Goal: Task Accomplishment & Management: Complete application form

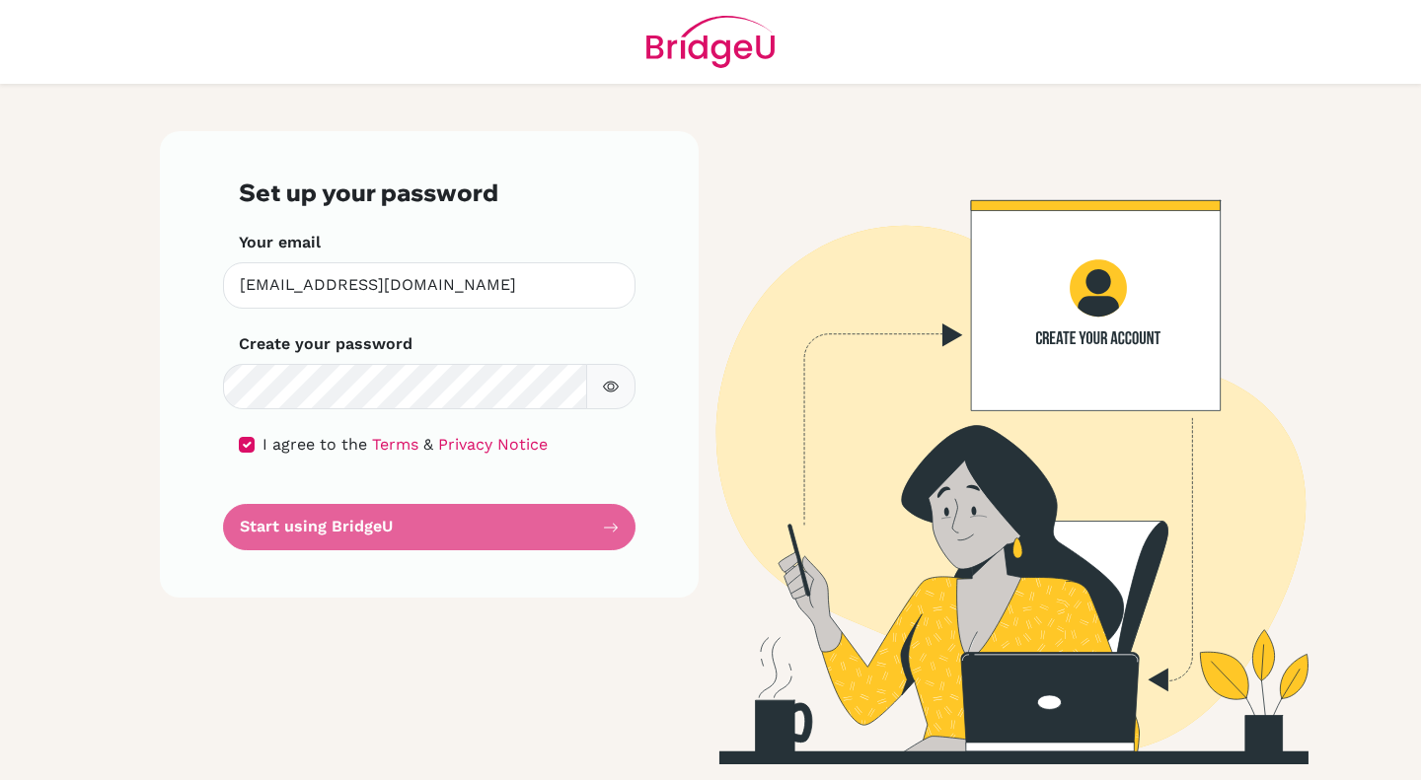
click at [509, 526] on form "Set up your password Your email ljr@wincoll.ac.uk Invalid email Create your pas…" at bounding box center [429, 365] width 381 height 372
click at [616, 528] on form "Set up your password Your email ljr@wincoll.ac.uk Invalid email Create your pas…" at bounding box center [429, 365] width 381 height 372
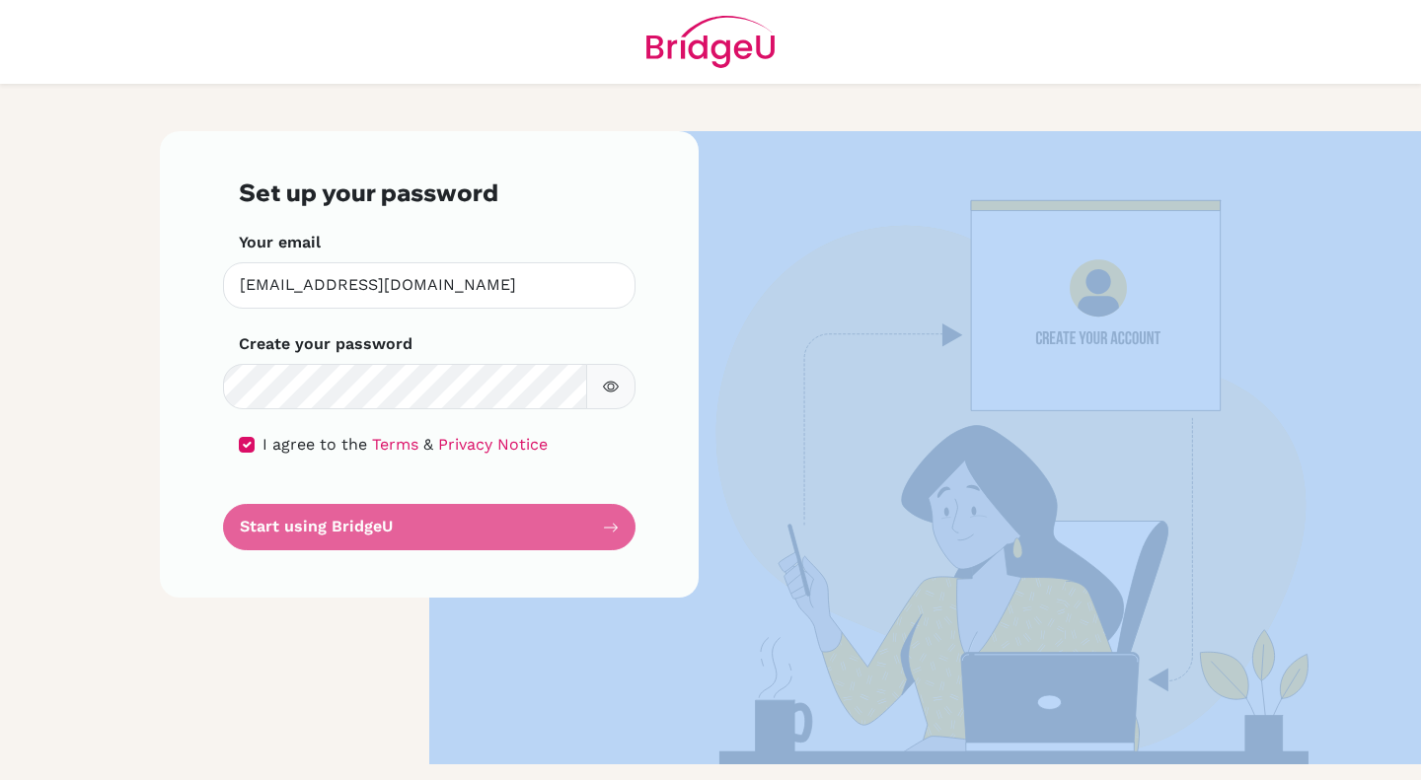
click at [616, 528] on form "Set up your password Your email ljr@wincoll.ac.uk Invalid email Create your pas…" at bounding box center [429, 365] width 381 height 372
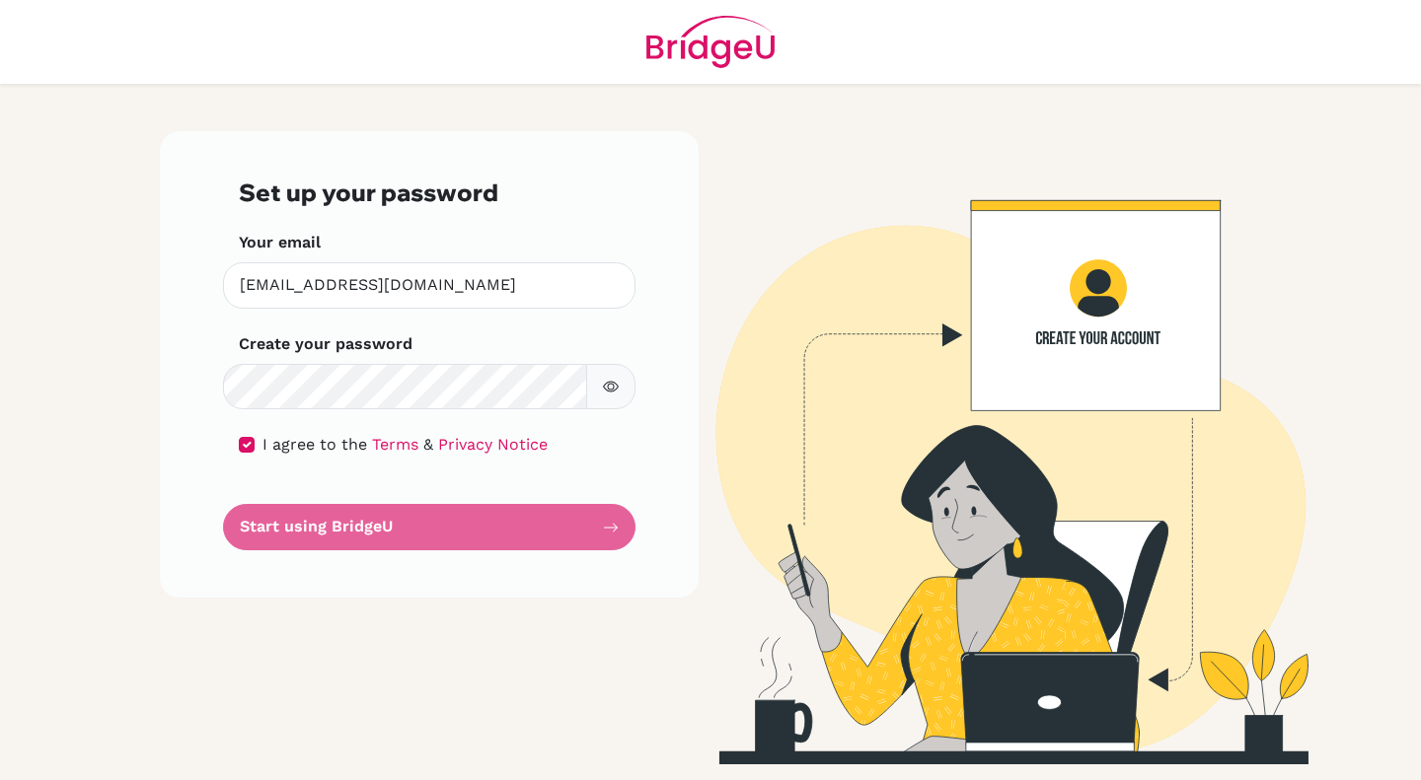
click at [408, 516] on form "Set up your password Your email ljr@wincoll.ac.uk Invalid email Create your pas…" at bounding box center [429, 365] width 381 height 372
click at [286, 529] on form "Set up your password Your email ljr@wincoll.ac.uk Invalid email Create your pas…" at bounding box center [429, 365] width 381 height 372
click at [255, 441] on div "I agree to the Terms & Privacy Notice" at bounding box center [429, 445] width 381 height 24
click at [243, 450] on input "checkbox" at bounding box center [247, 445] width 16 height 16
checkbox input "true"
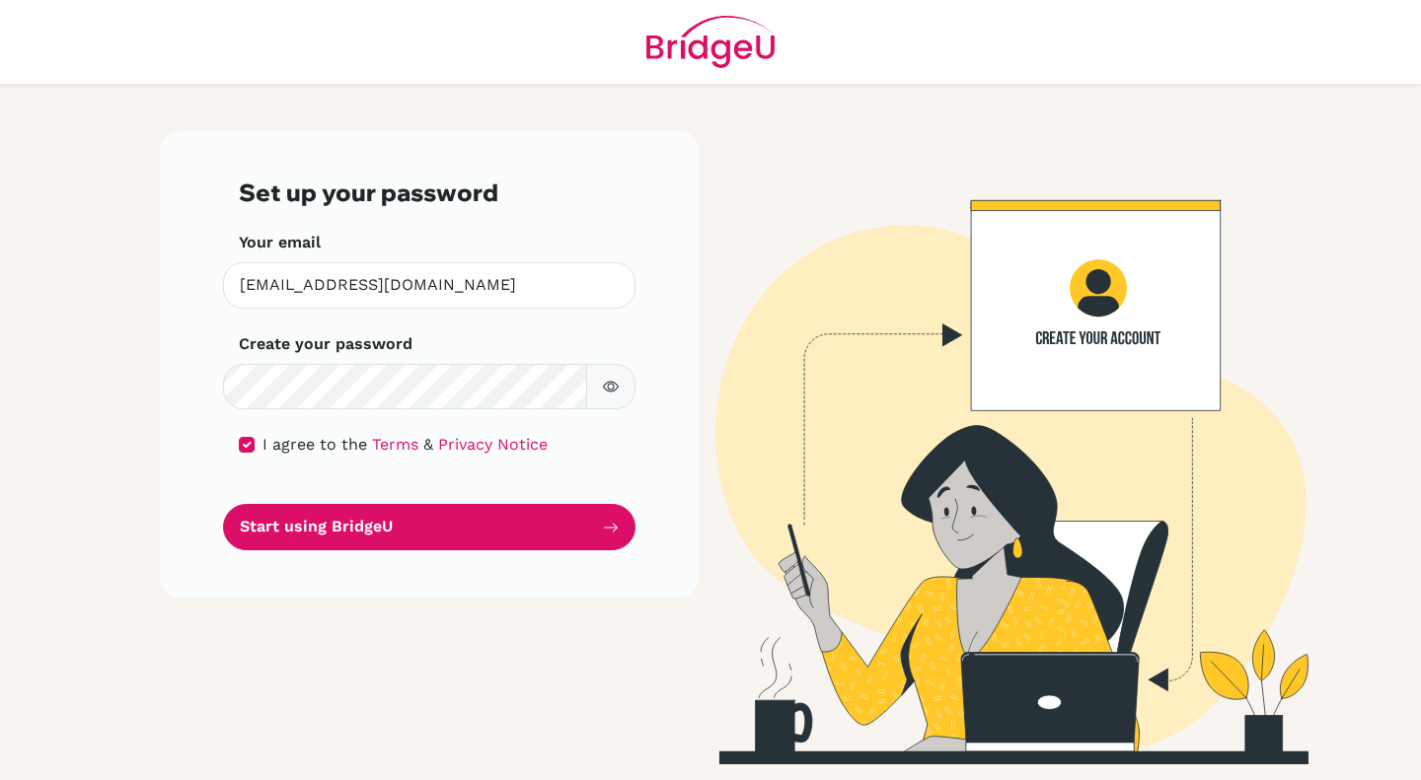
click at [295, 529] on button "Start using BridgeU" at bounding box center [429, 527] width 412 height 46
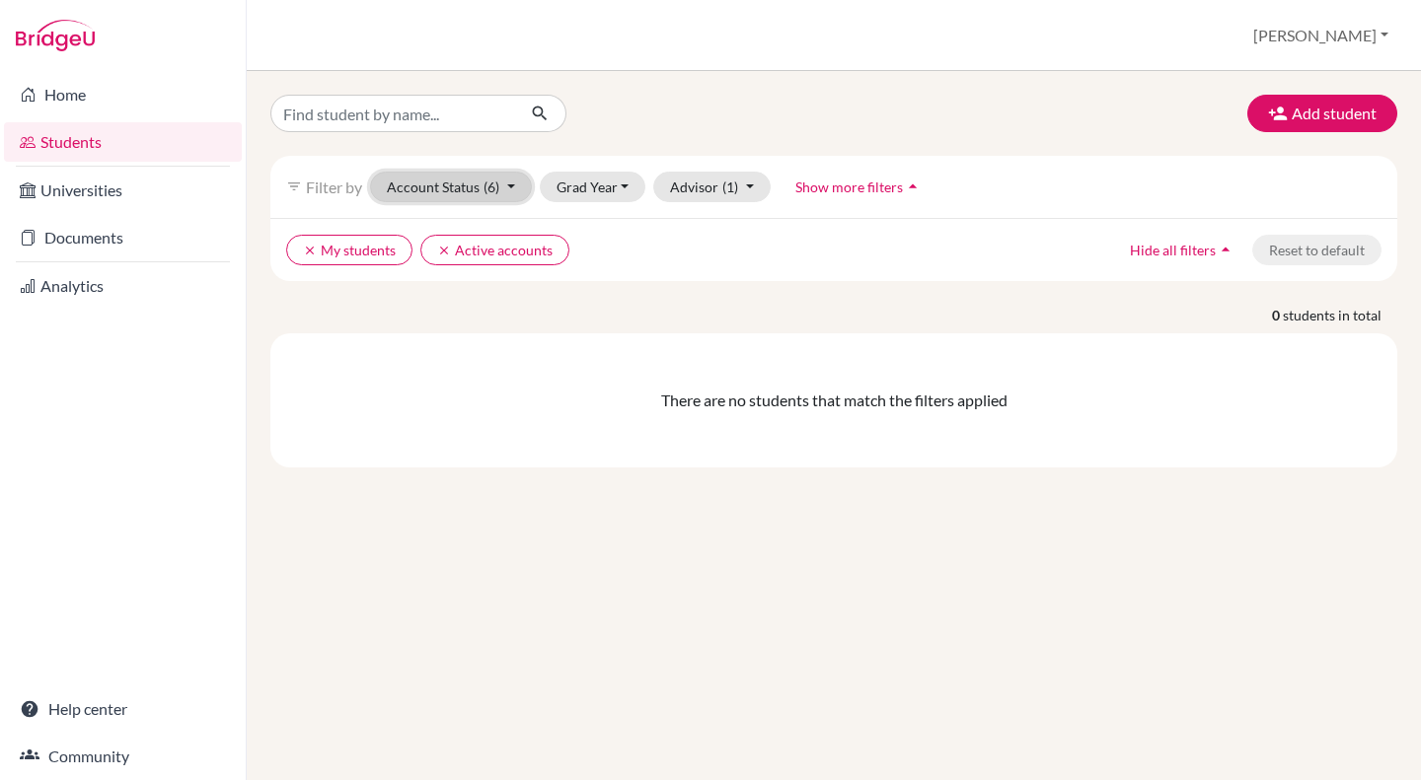
click at [495, 185] on span "(6)" at bounding box center [491, 187] width 16 height 17
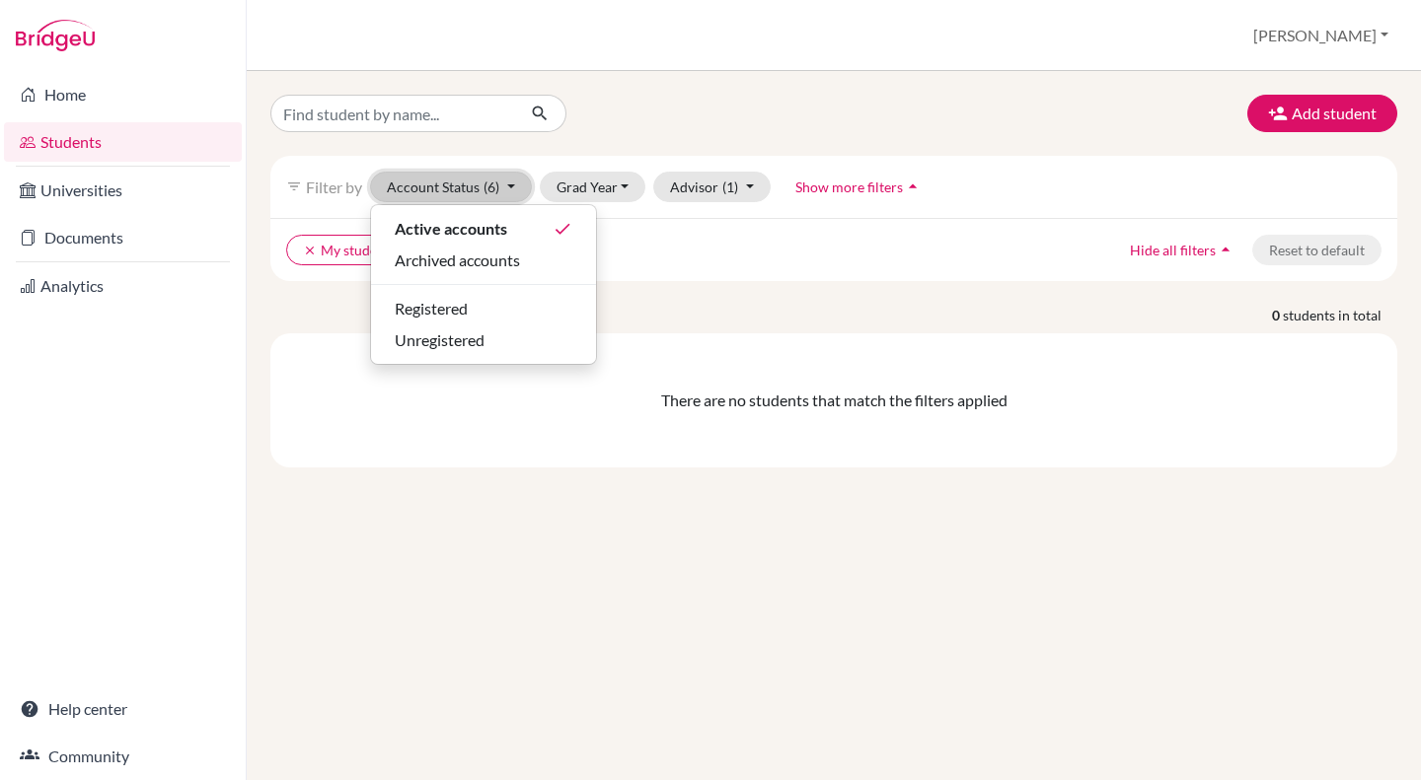
click at [495, 185] on span "(6)" at bounding box center [491, 187] width 16 height 17
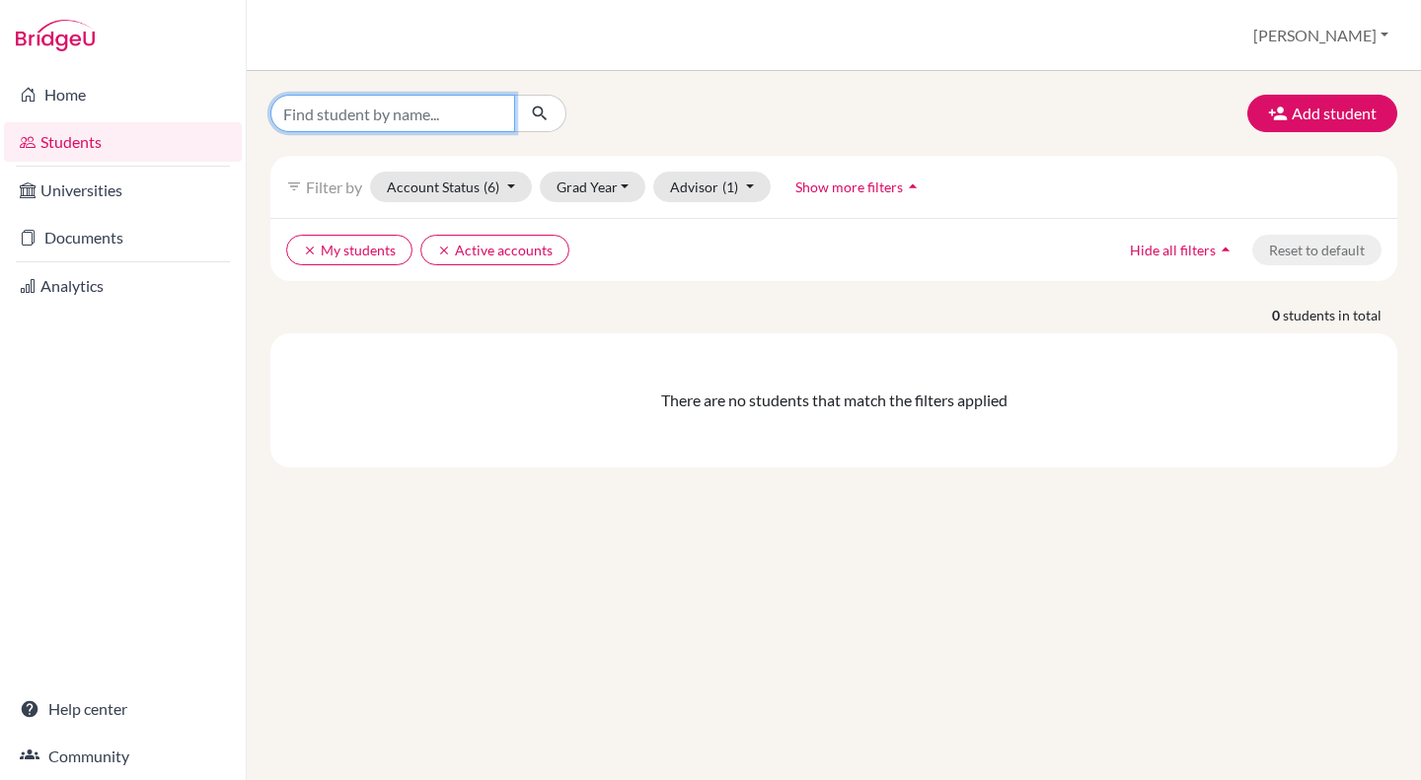
click at [405, 121] on input "Find student by name..." at bounding box center [392, 113] width 245 height 37
type input "[PERSON_NAME]"
click button "submit" at bounding box center [540, 113] width 52 height 37
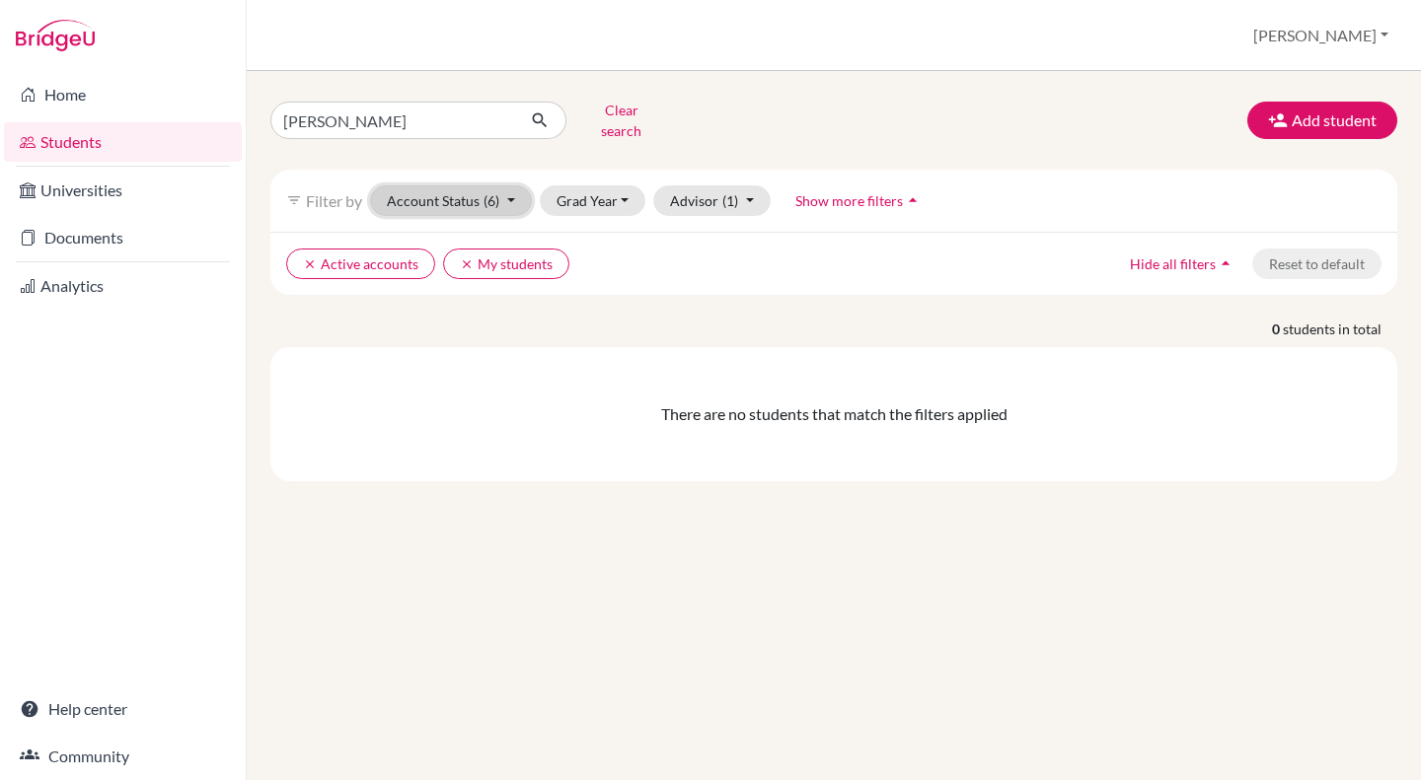
click at [497, 192] on span "(6)" at bounding box center [491, 200] width 16 height 17
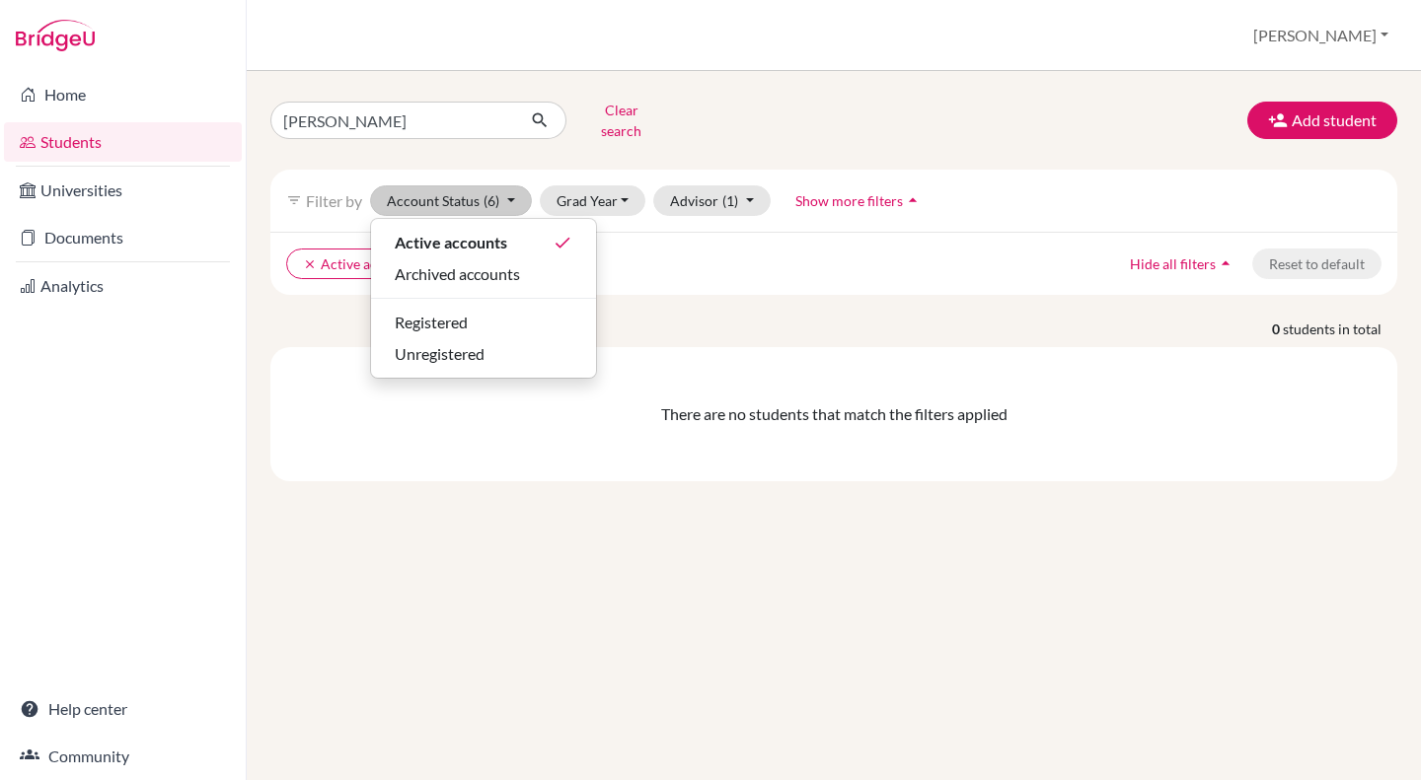
drag, startPoint x: 497, startPoint y: 192, endPoint x: 1053, endPoint y: 368, distance: 582.5
click at [1053, 368] on div "There are no students that match the filters applied" at bounding box center [833, 414] width 1127 height 134
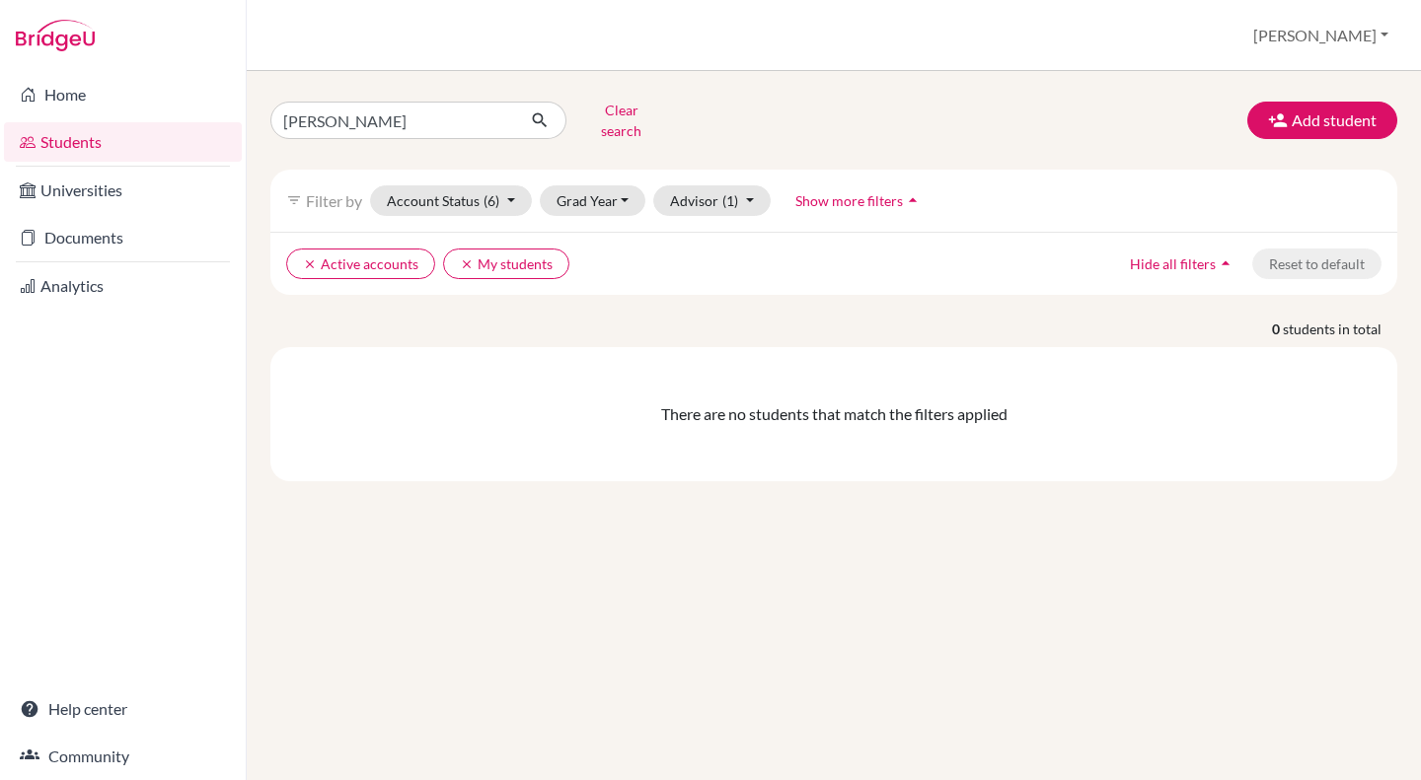
click at [67, 230] on link "Documents" at bounding box center [123, 237] width 238 height 39
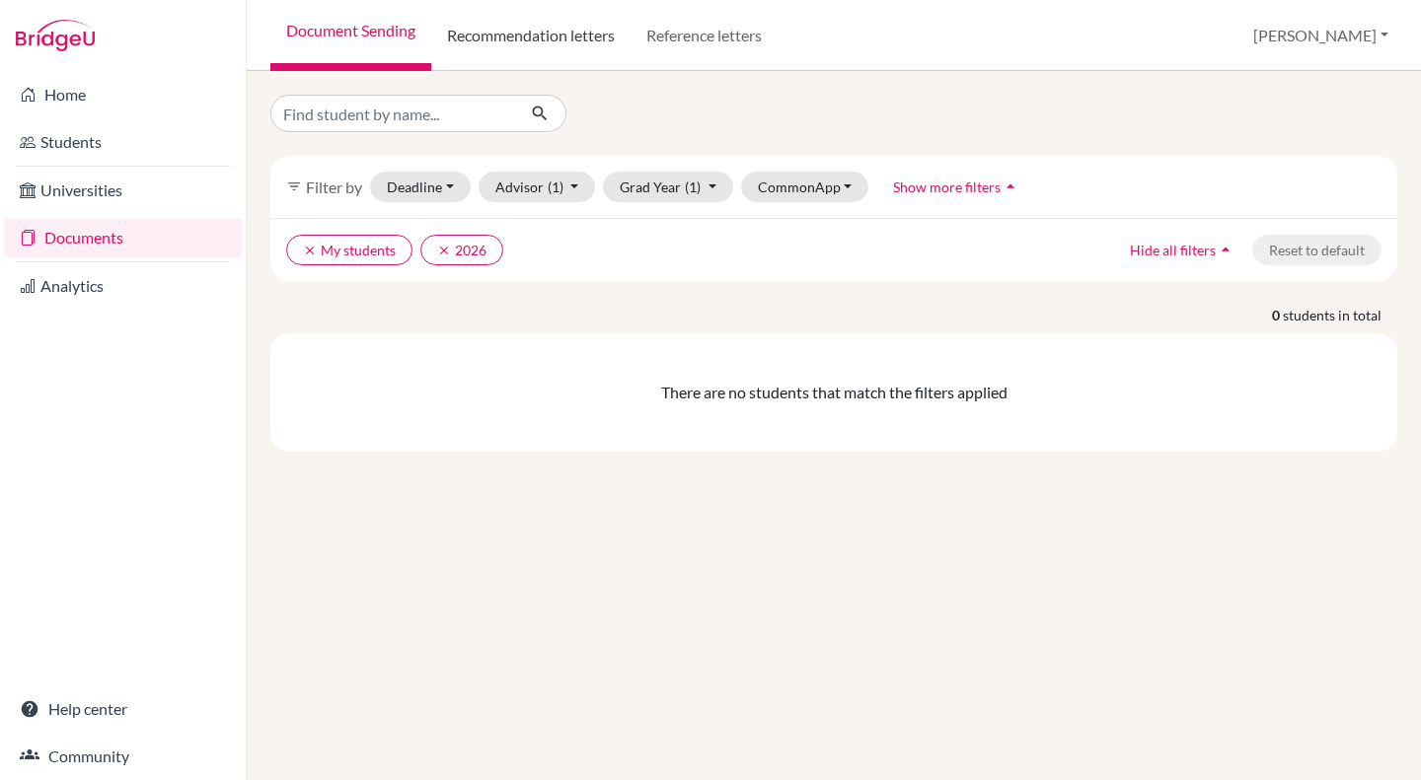
click at [549, 30] on link "Recommendation letters" at bounding box center [530, 35] width 199 height 71
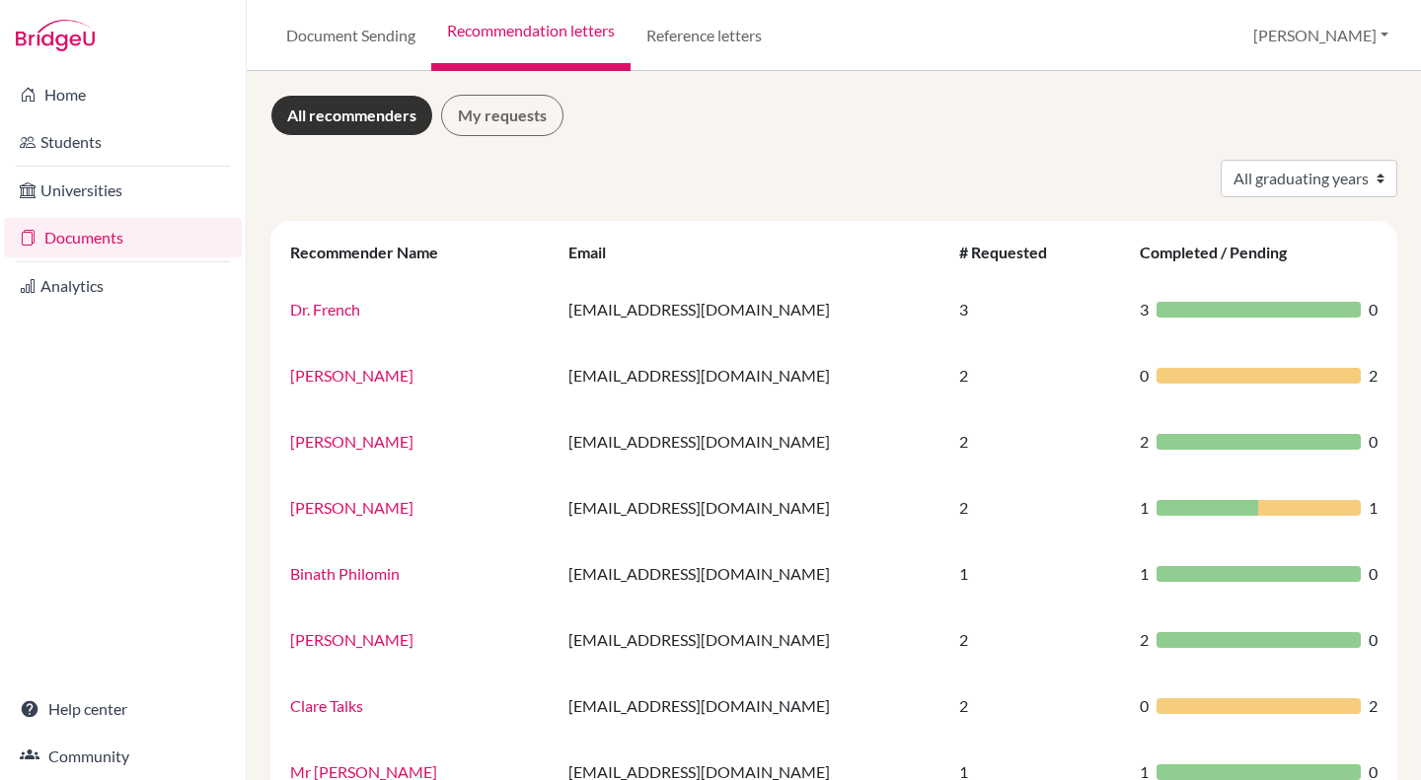
click at [487, 108] on link "My requests" at bounding box center [502, 115] width 122 height 41
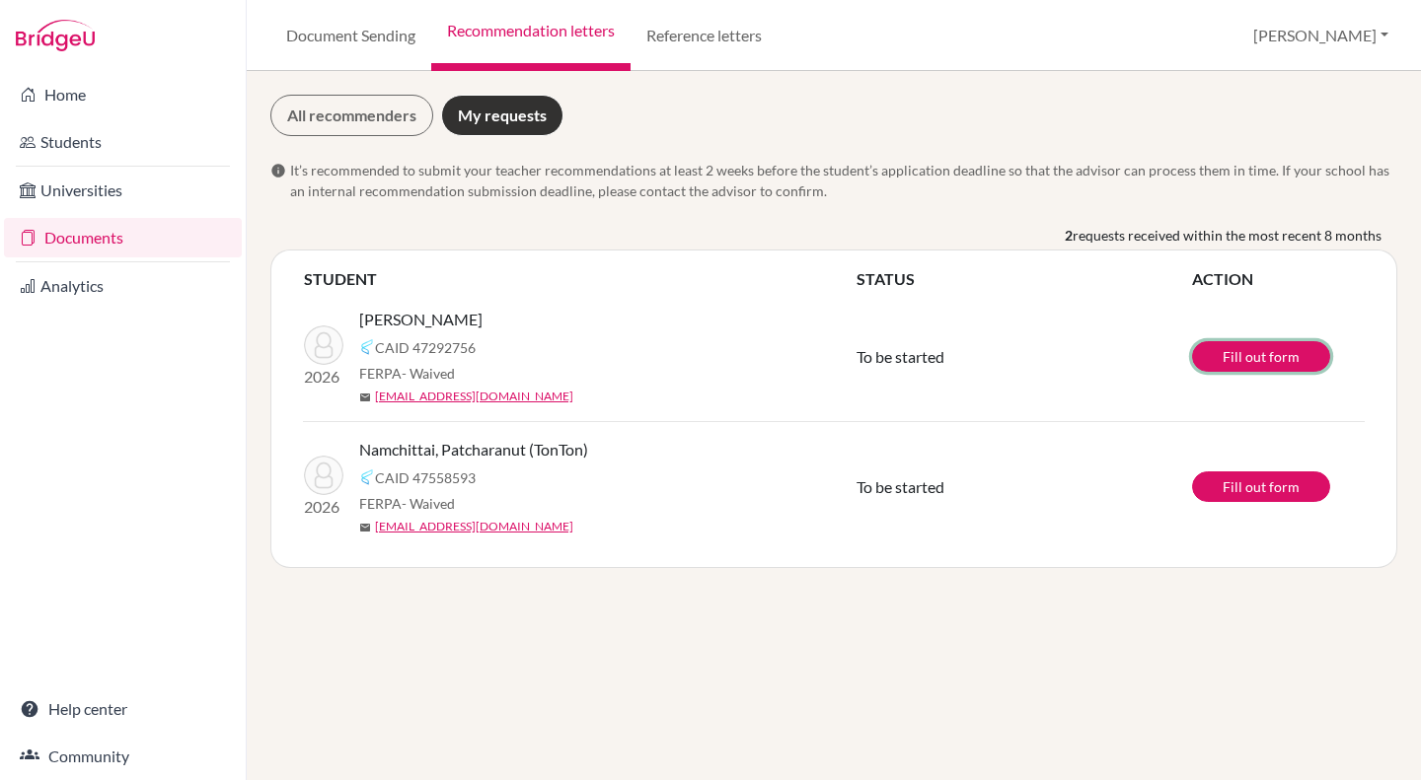
click at [1246, 357] on link "Fill out form" at bounding box center [1261, 356] width 138 height 31
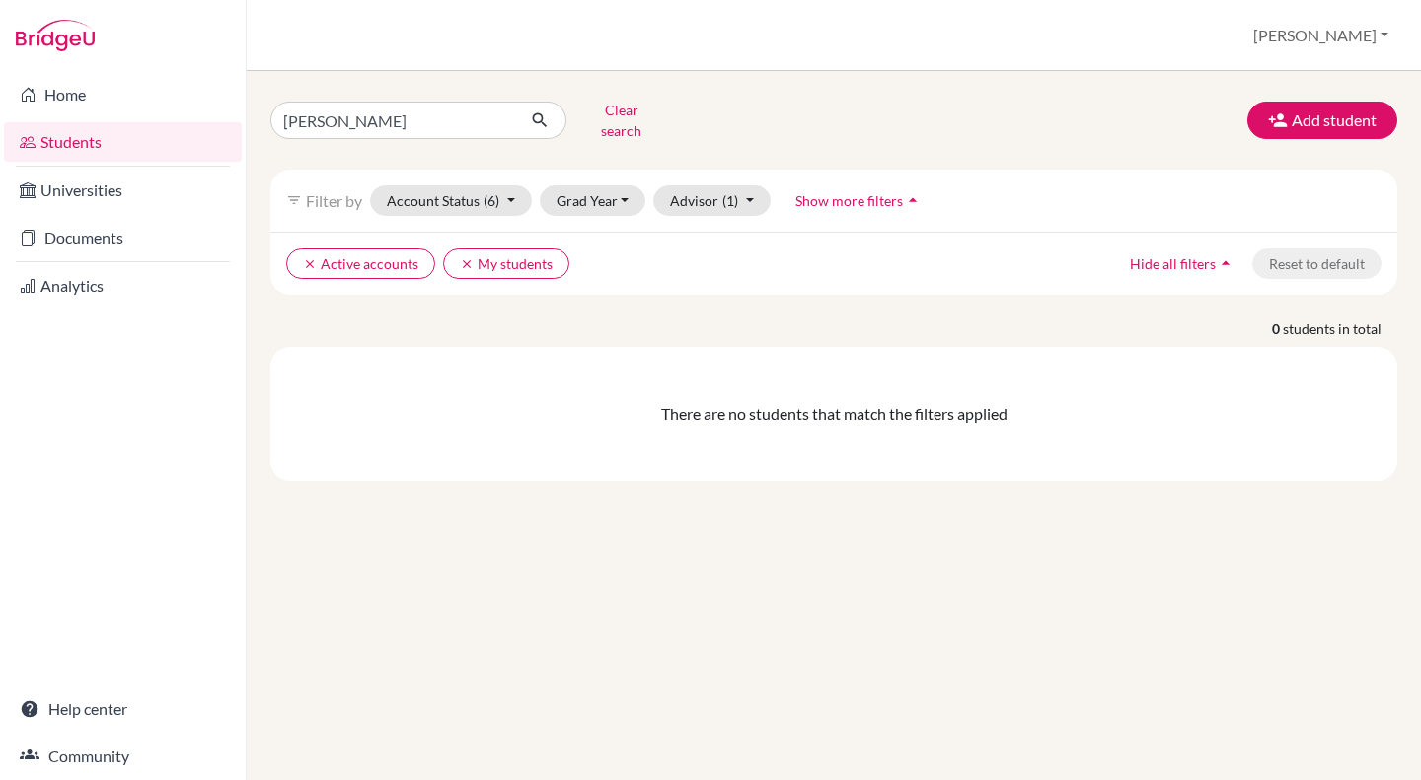
click at [106, 241] on link "Documents" at bounding box center [123, 237] width 238 height 39
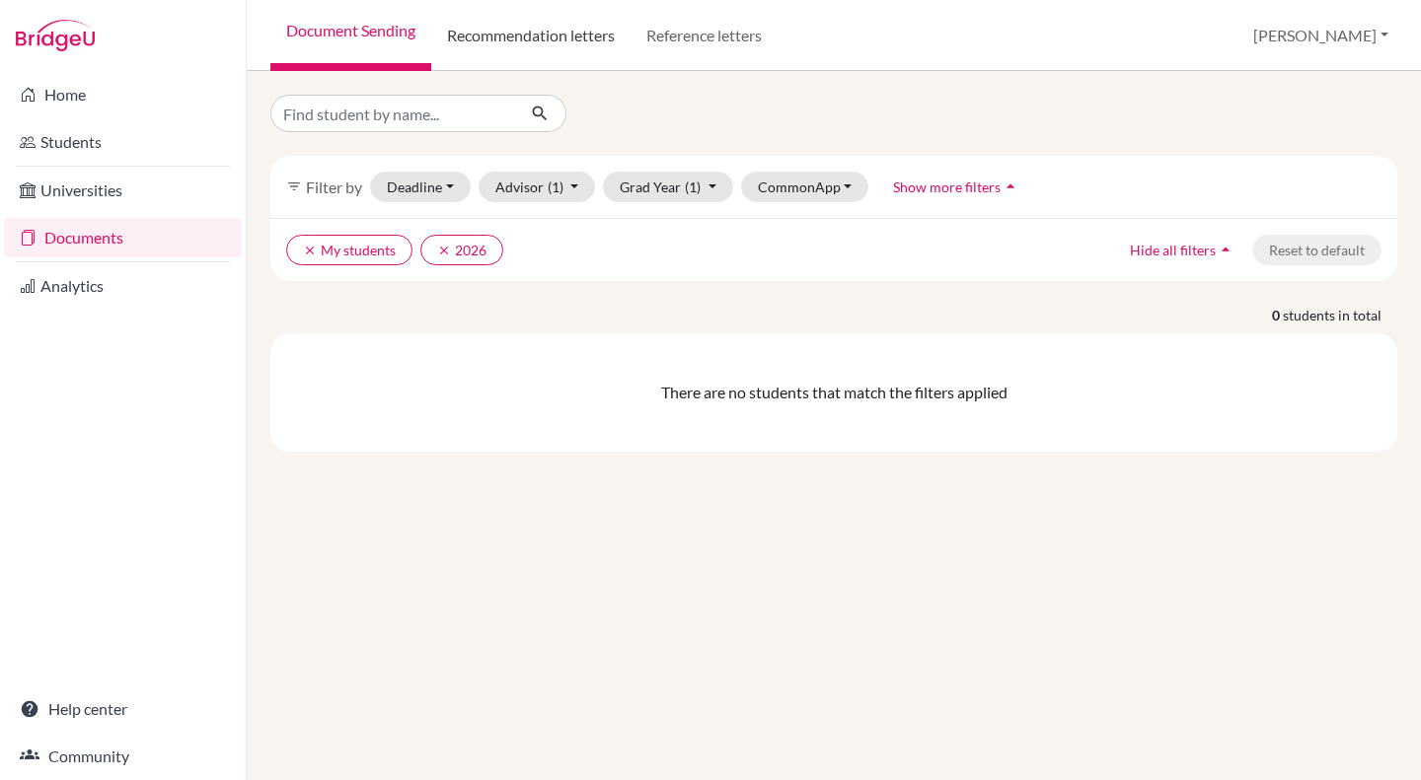
click at [549, 37] on link "Recommendation letters" at bounding box center [530, 35] width 199 height 71
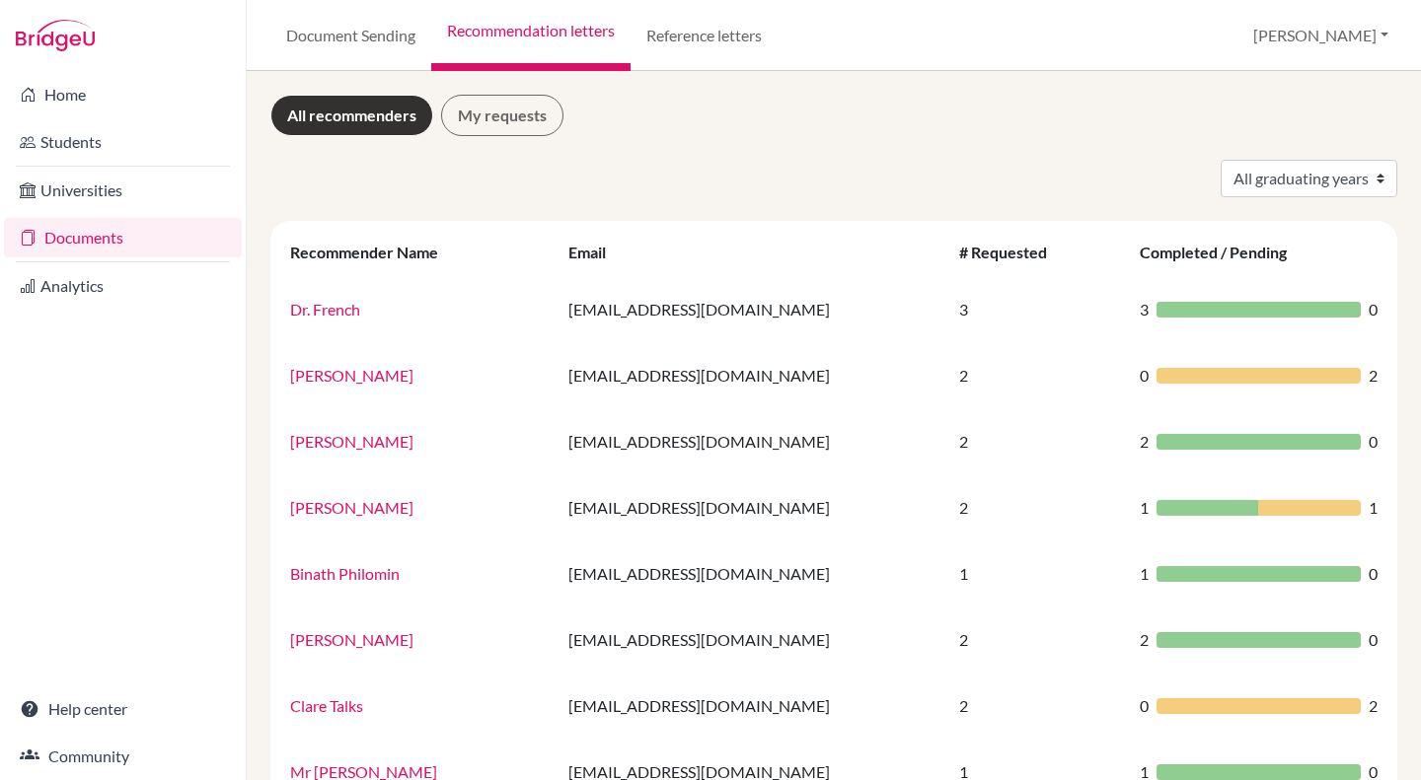
click at [495, 112] on link "My requests" at bounding box center [502, 115] width 122 height 41
